Goal: Navigation & Orientation: Find specific page/section

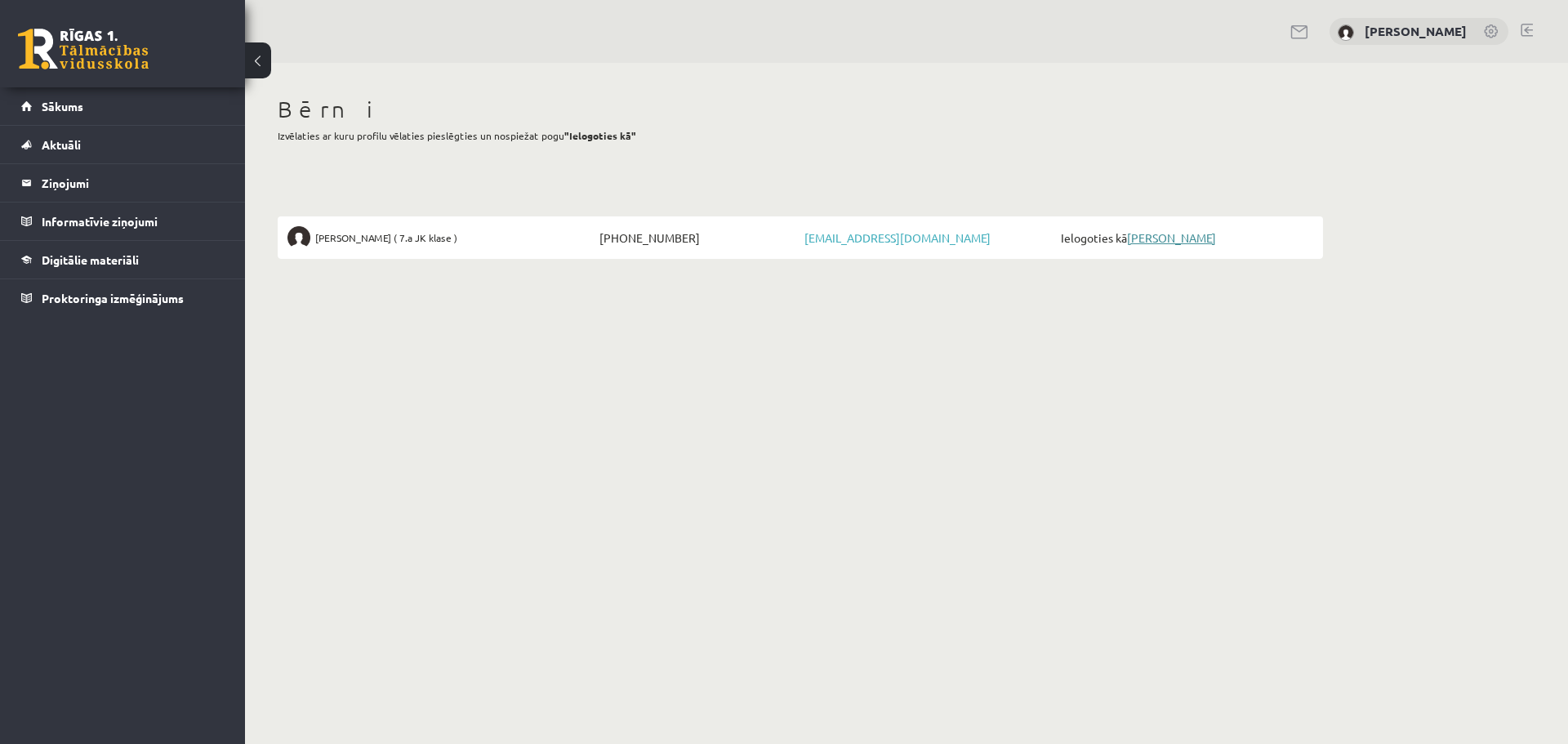
click at [1161, 233] on link "[PERSON_NAME]" at bounding box center [1172, 237] width 89 height 15
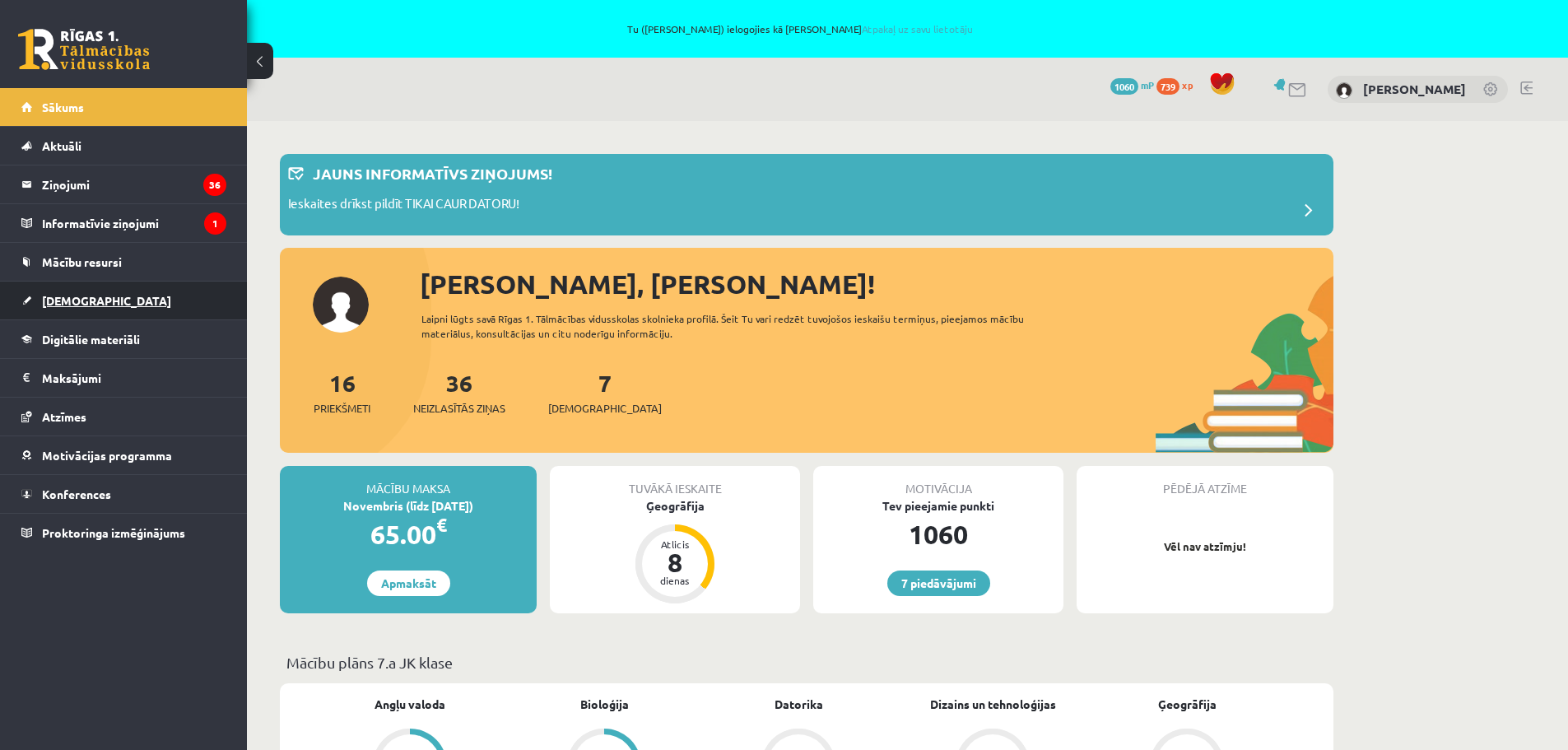
click at [66, 299] on span "Ieskaites" at bounding box center [106, 300] width 129 height 15
